Goal: Check status: Check status

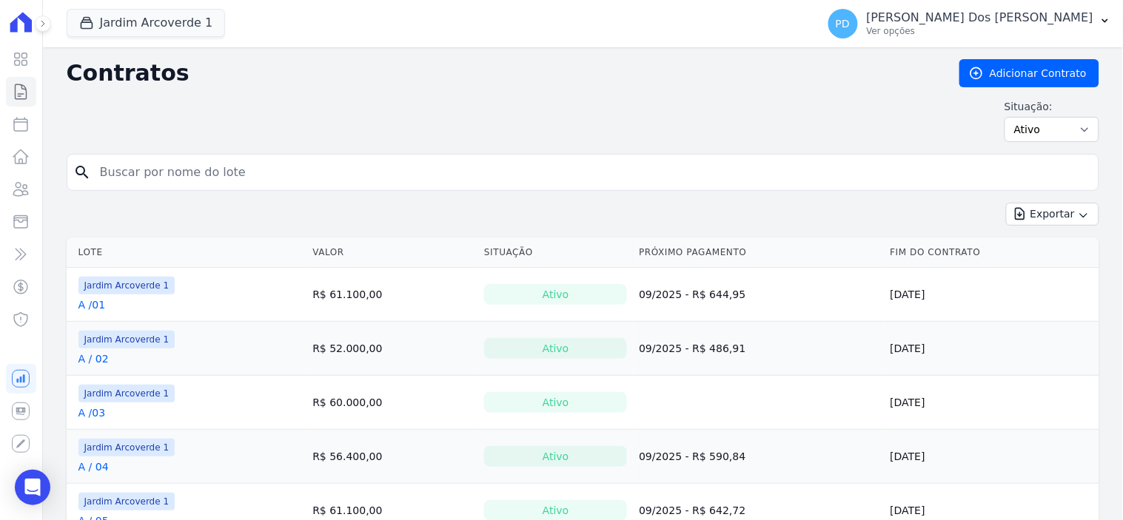
click at [271, 172] on input "search" at bounding box center [591, 173] width 1001 height 30
type input "E / 14"
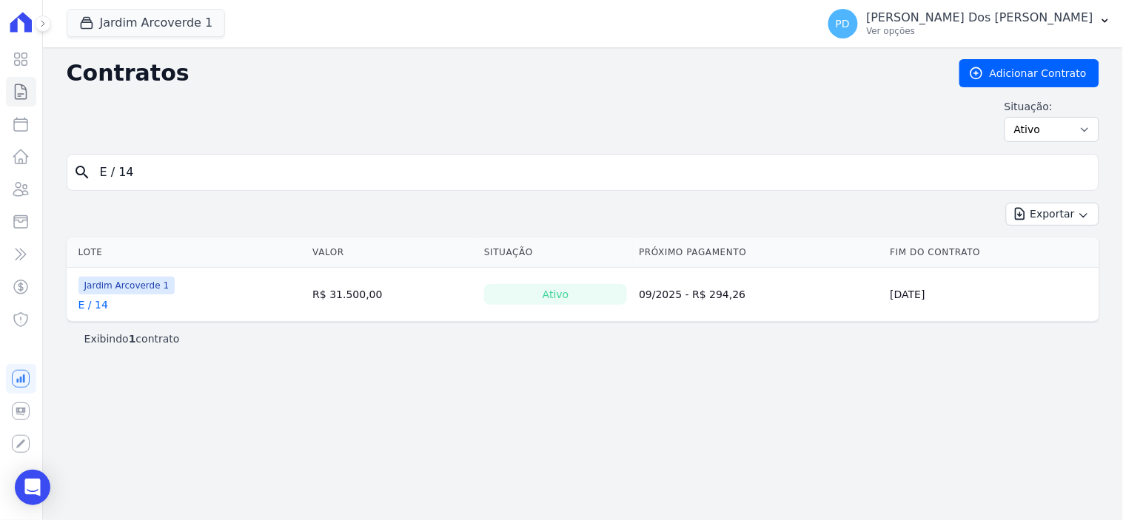
click at [98, 307] on link "E / 14" at bounding box center [93, 305] width 30 height 15
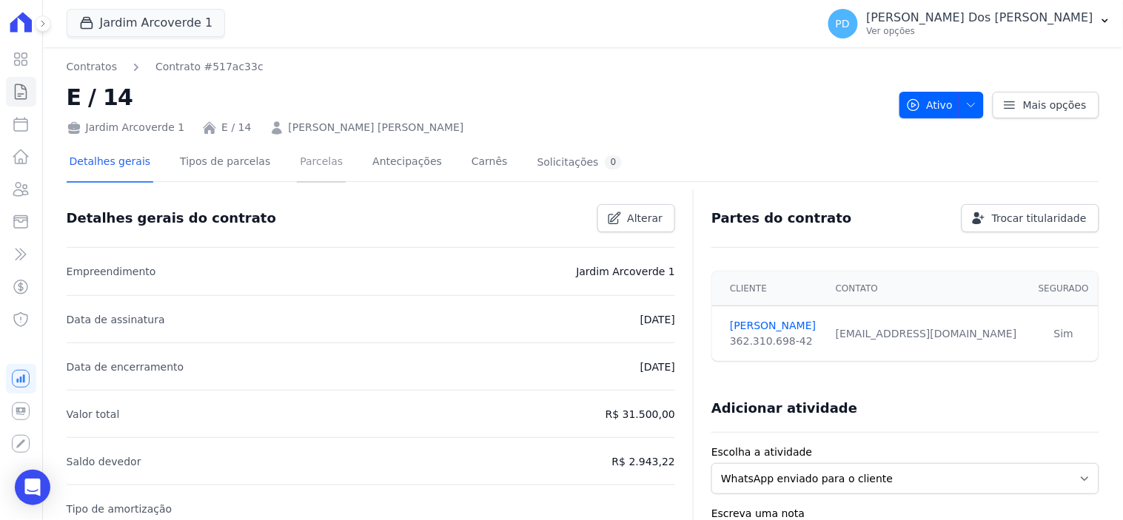
click at [317, 156] on link "Parcelas" at bounding box center [321, 163] width 49 height 39
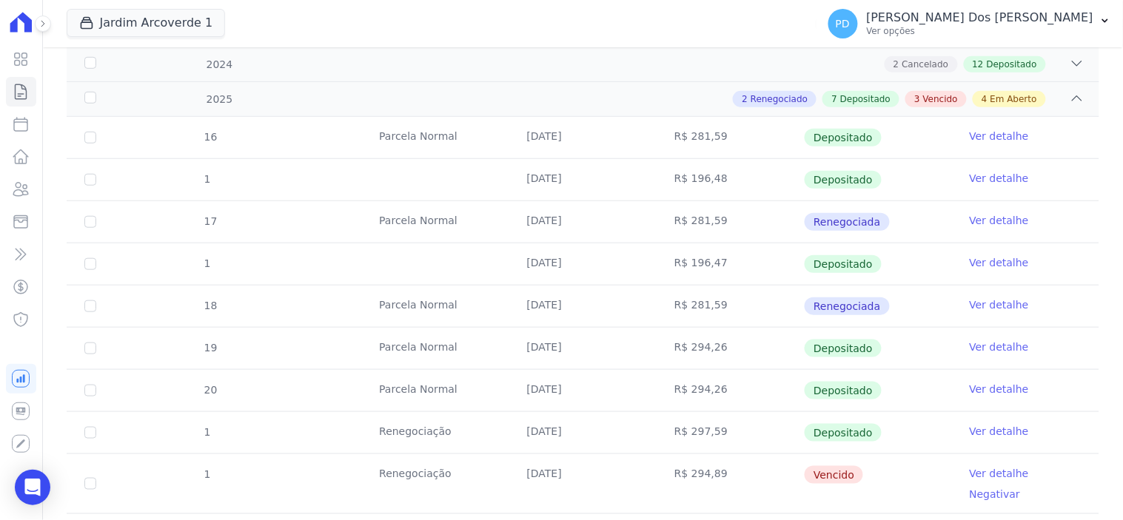
scroll to position [493, 0]
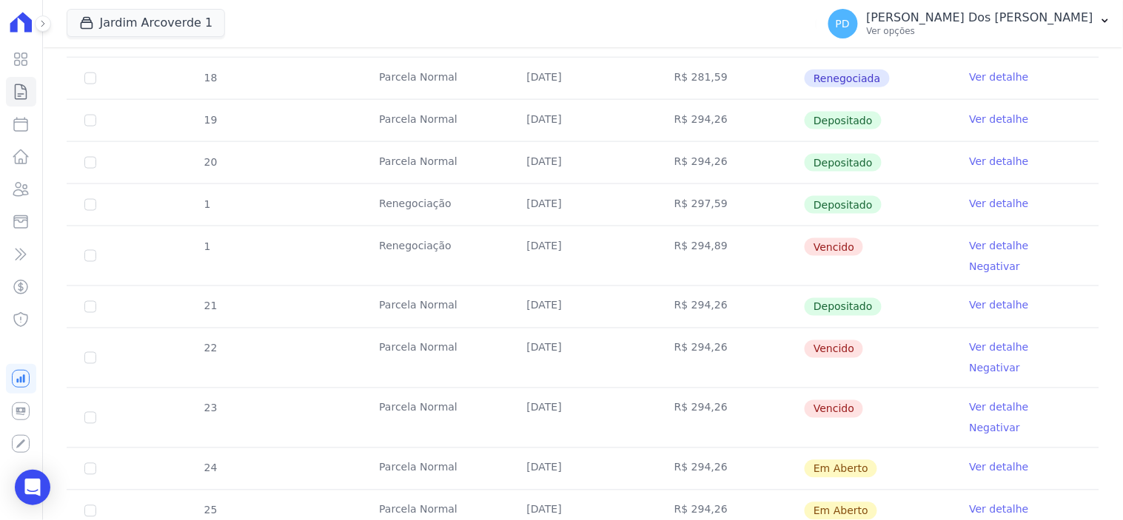
click at [981, 298] on link "Ver detalhe" at bounding box center [999, 305] width 59 height 15
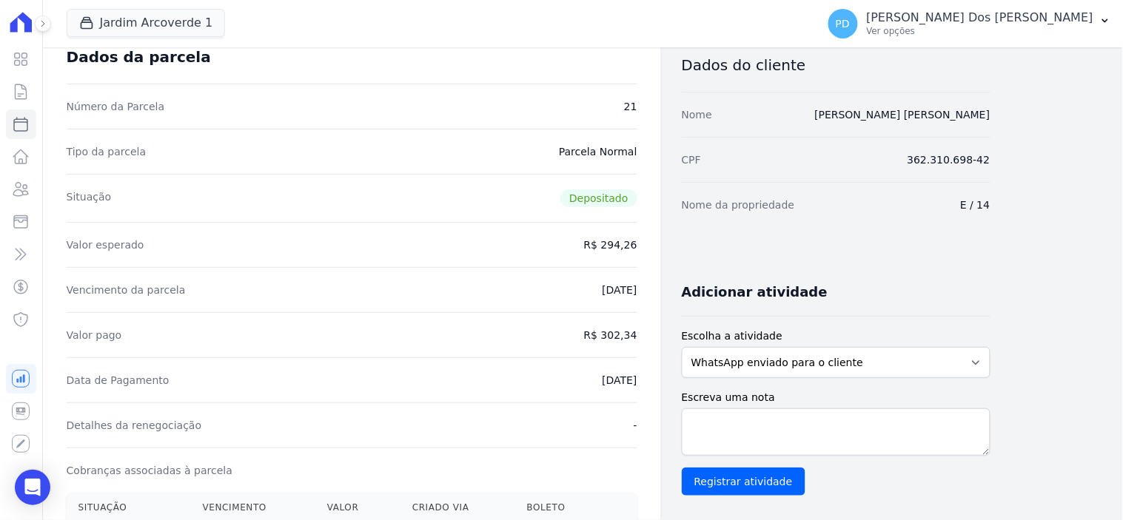
scroll to position [82, 0]
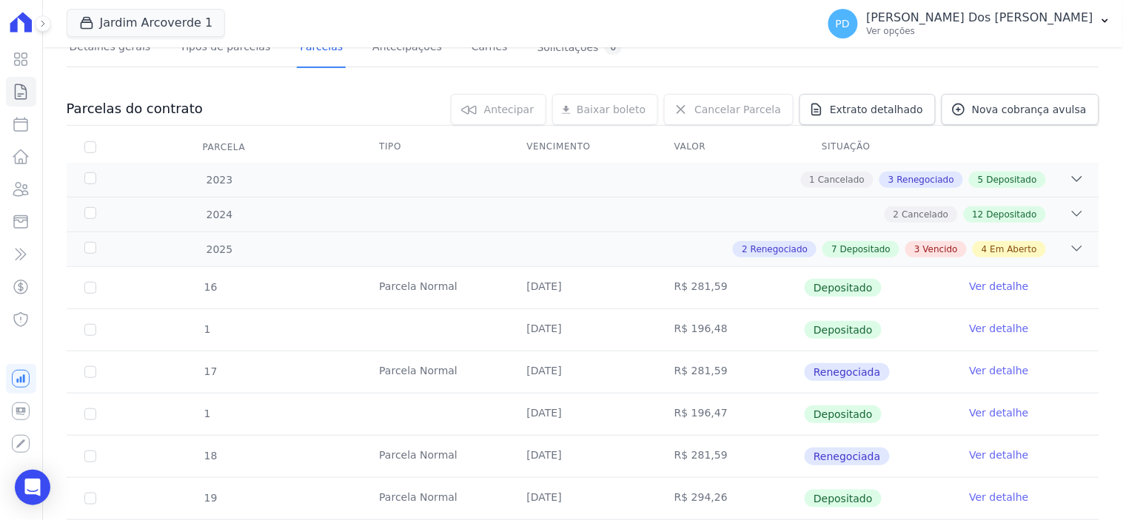
scroll to position [82, 0]
